Goal: Transaction & Acquisition: Subscribe to service/newsletter

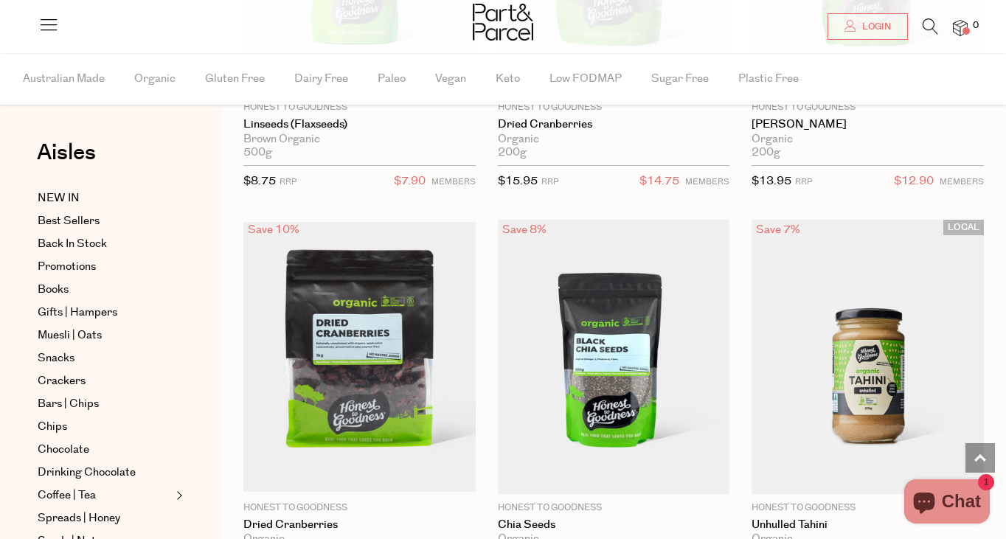
scroll to position [2376, 0]
click at [56, 19] on icon at bounding box center [48, 24] width 21 height 21
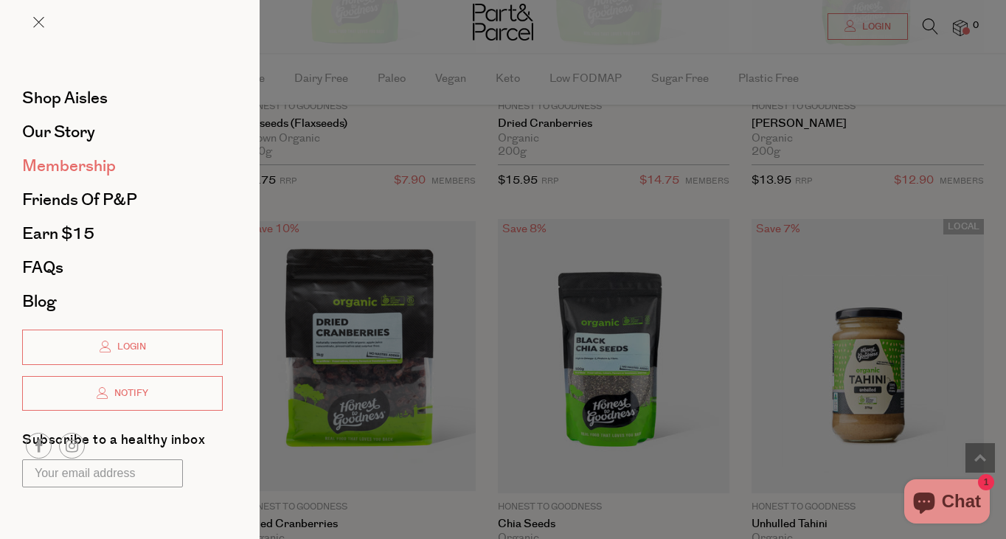
click at [80, 162] on span "Membership" at bounding box center [69, 166] width 94 height 24
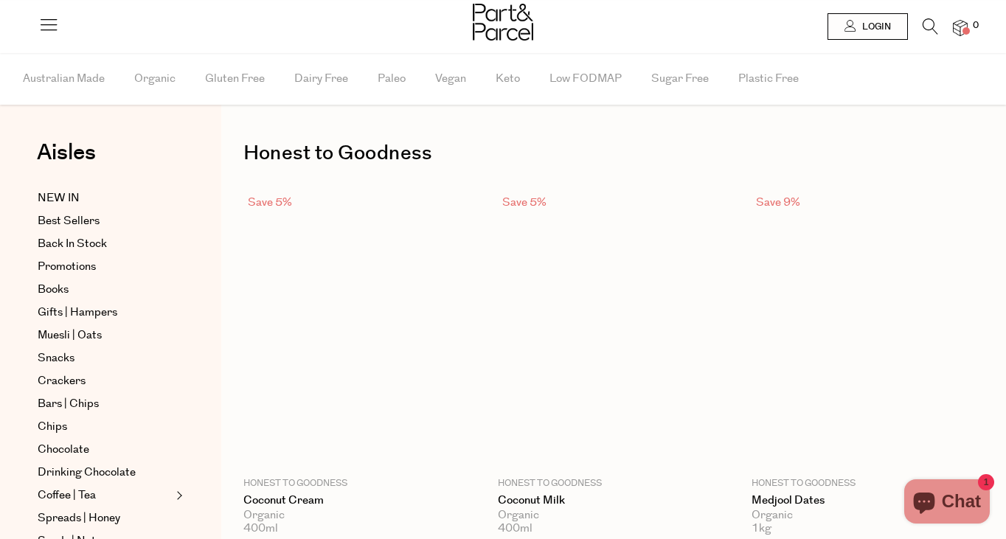
scroll to position [1889, 0]
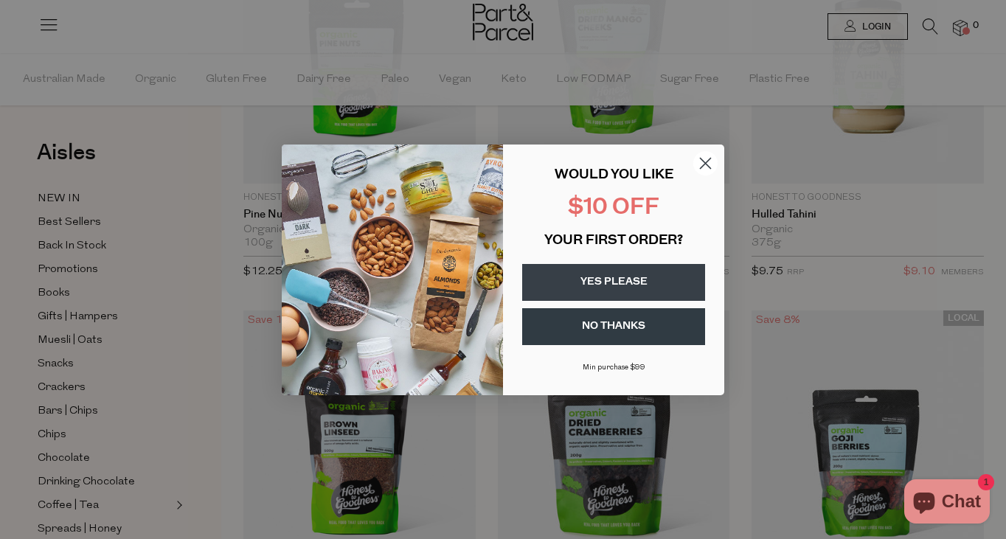
click at [701, 169] on circle "Close dialog" at bounding box center [705, 162] width 24 height 24
